Goal: Information Seeking & Learning: Find specific fact

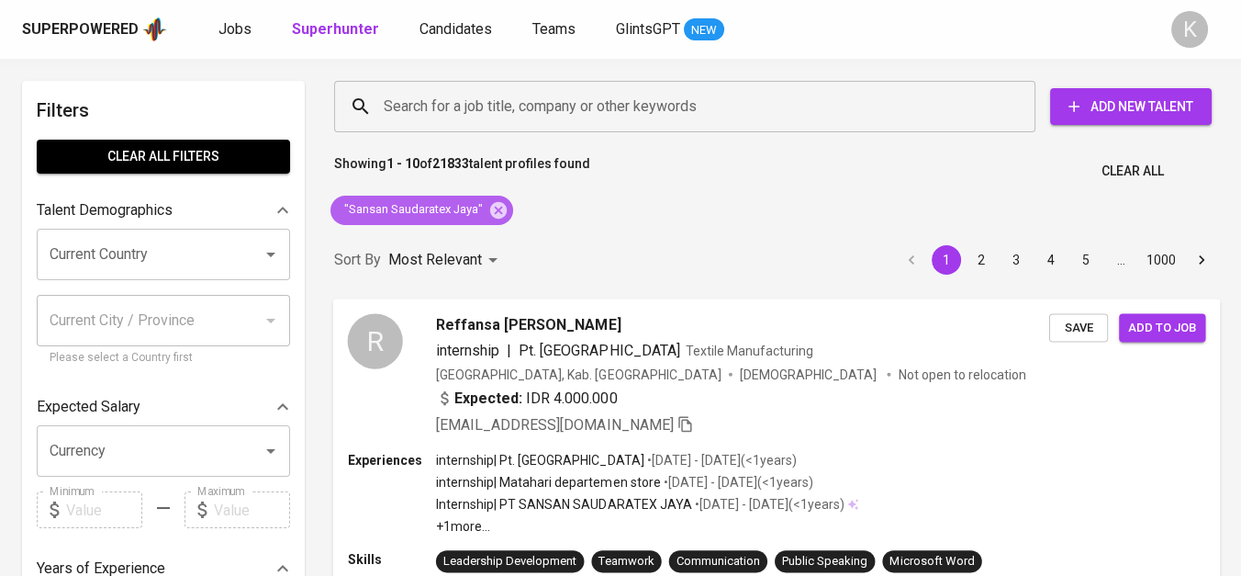
drag, startPoint x: 499, startPoint y: 210, endPoint x: 785, endPoint y: 574, distance: 462.2
click at [499, 209] on icon at bounding box center [498, 209] width 17 height 17
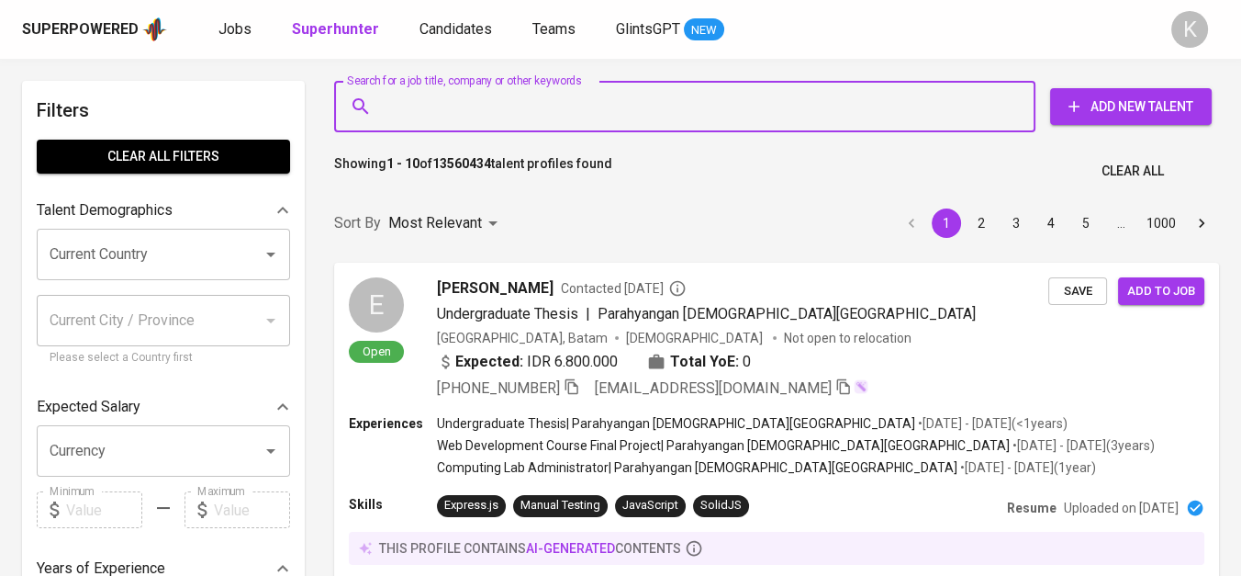
click at [588, 106] on input "Search for a job title, company or other keywords" at bounding box center [689, 106] width 621 height 35
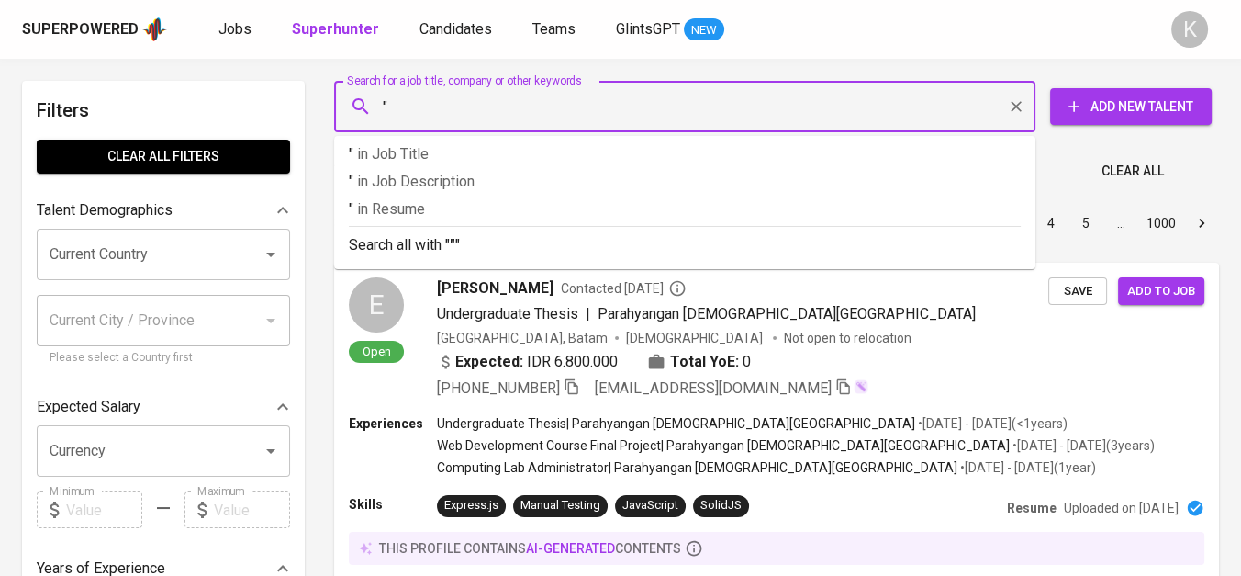
paste input "Sukses Paripurna [GEOGRAPHIC_DATA]"
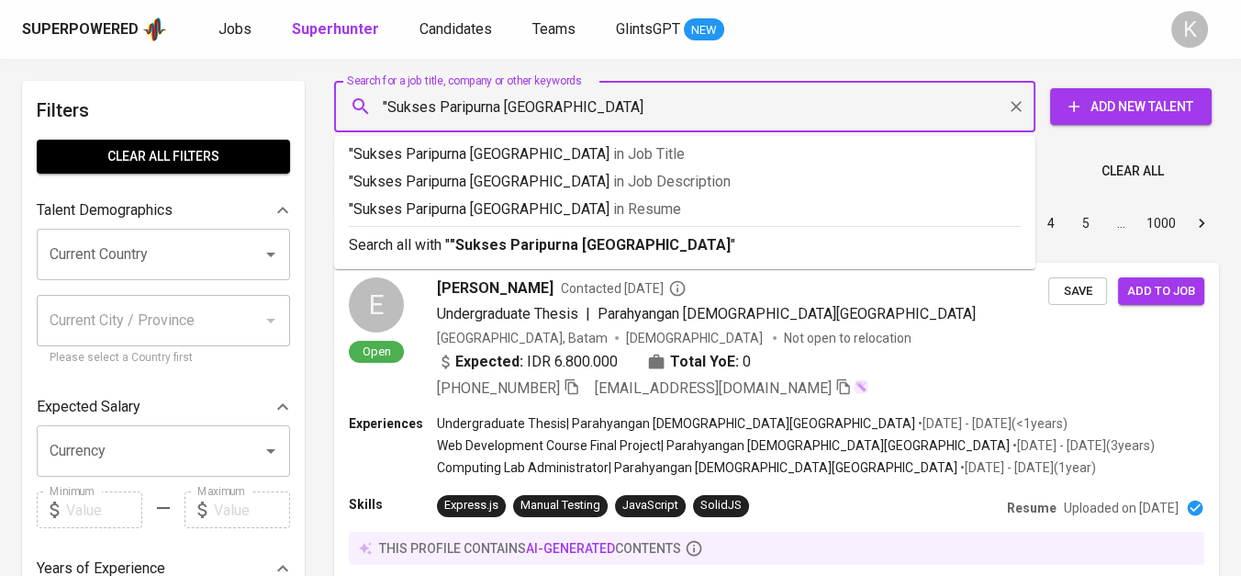
type input ""Sukses Paripurna Indonesia""
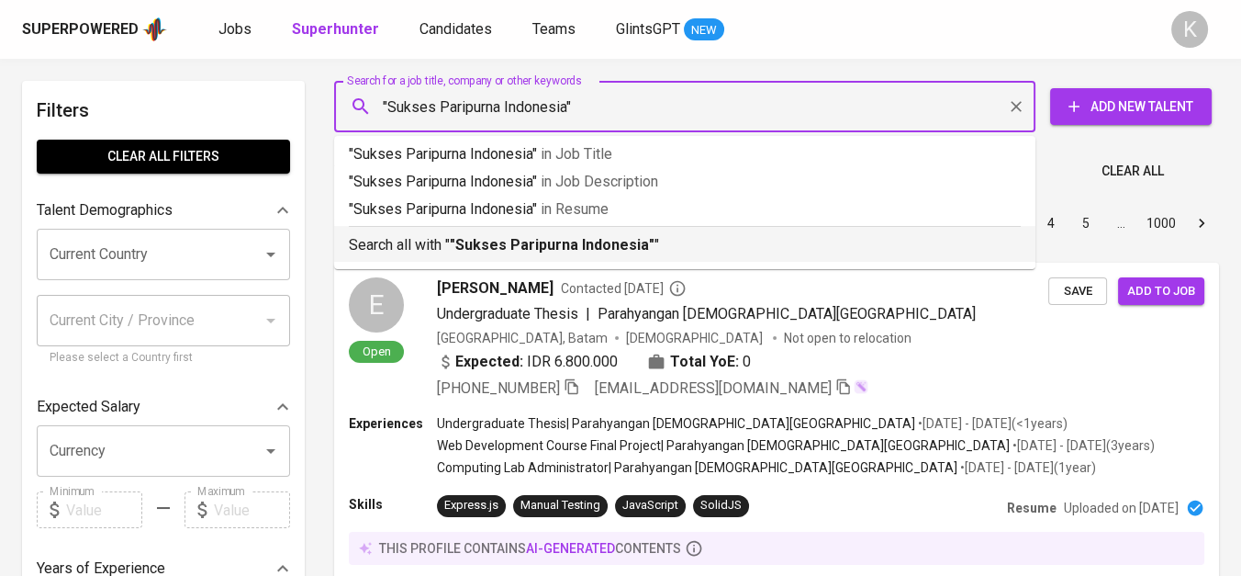
click at [619, 246] on b ""Sukses Paripurna Indonesia"" at bounding box center [552, 244] width 205 height 17
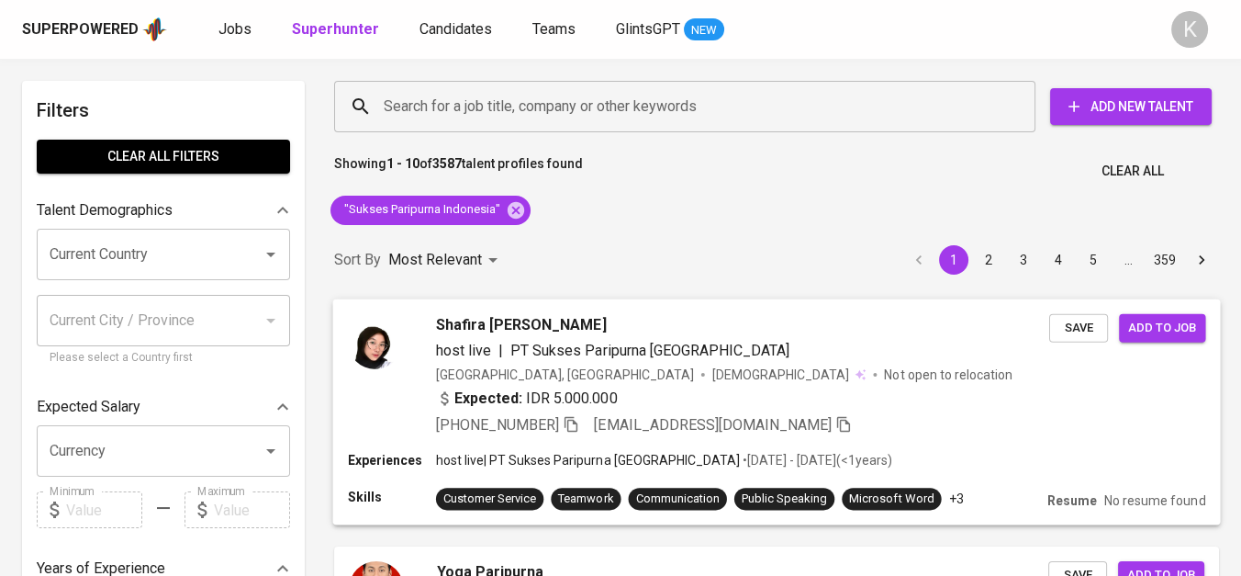
click at [450, 315] on span "Shafira [PERSON_NAME]" at bounding box center [521, 324] width 171 height 22
click at [452, 324] on div at bounding box center [620, 288] width 1241 height 576
click at [534, 327] on span "Shafira [PERSON_NAME]" at bounding box center [521, 324] width 171 height 22
click at [570, 319] on span "Shafira [PERSON_NAME]" at bounding box center [521, 324] width 171 height 22
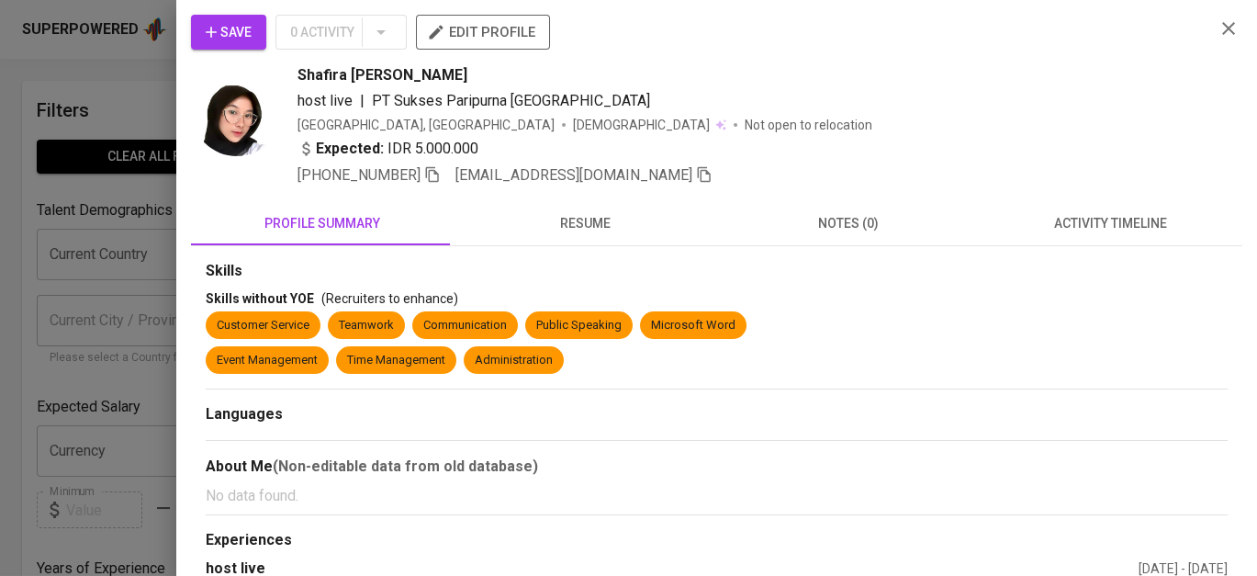
click at [1217, 26] on icon "button" at bounding box center [1228, 28] width 22 height 22
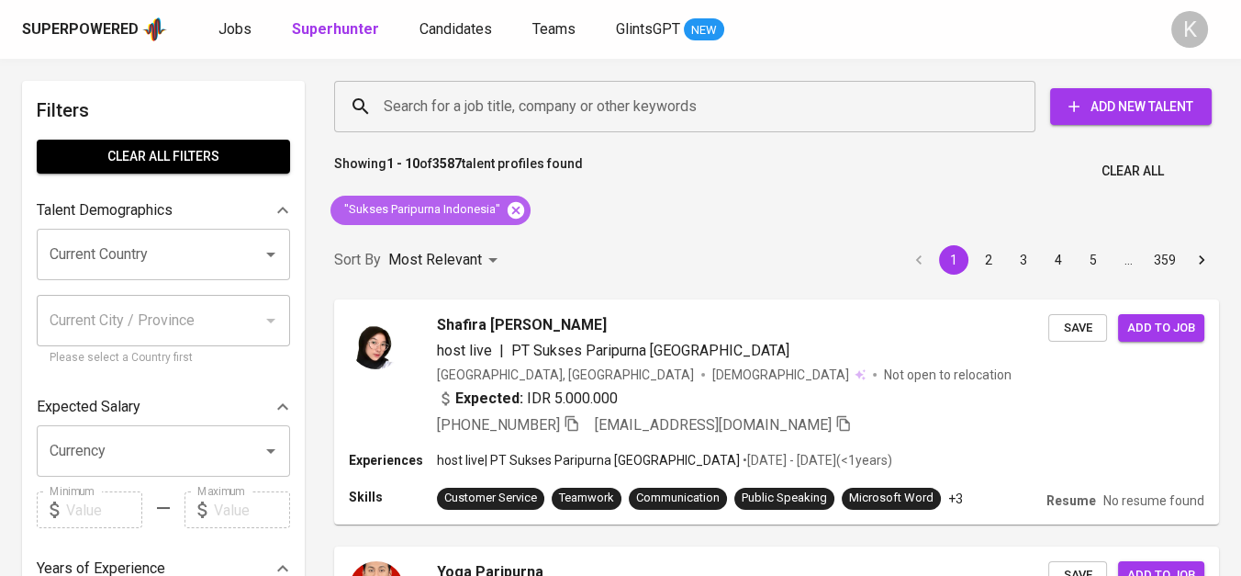
drag, startPoint x: 513, startPoint y: 204, endPoint x: 478, endPoint y: 15, distance: 192.3
click at [513, 204] on icon at bounding box center [516, 209] width 17 height 17
